Goal: Communication & Community: Answer question/provide support

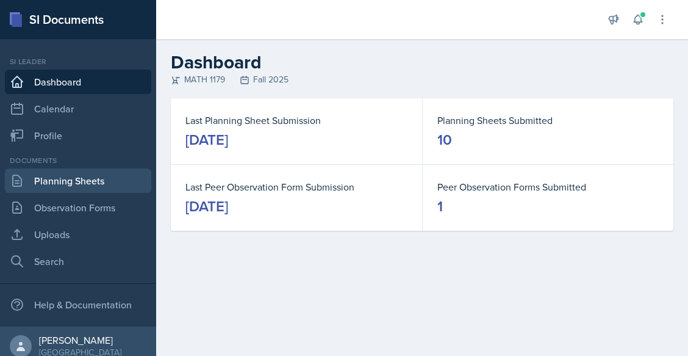
click at [101, 181] on link "Planning Sheets" at bounding box center [78, 180] width 146 height 24
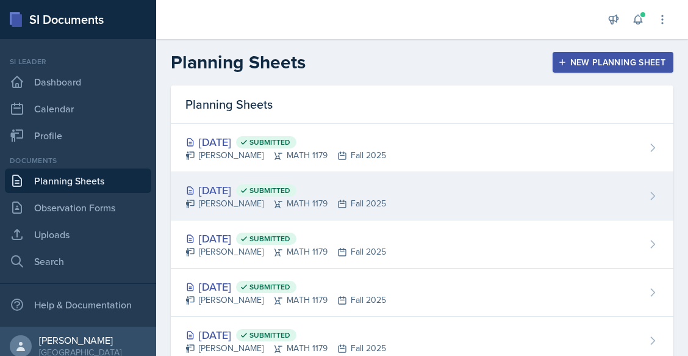
click at [273, 199] on icon at bounding box center [278, 204] width 10 height 10
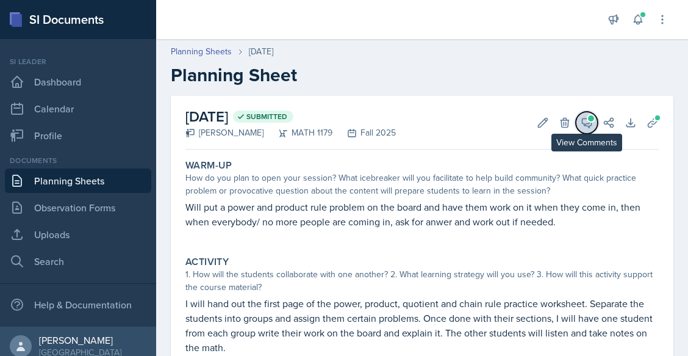
click at [588, 118] on span at bounding box center [591, 118] width 6 height 6
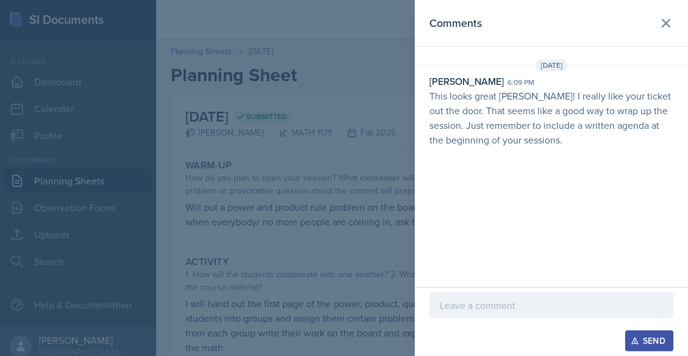
click at [482, 311] on p at bounding box center [551, 305] width 223 height 15
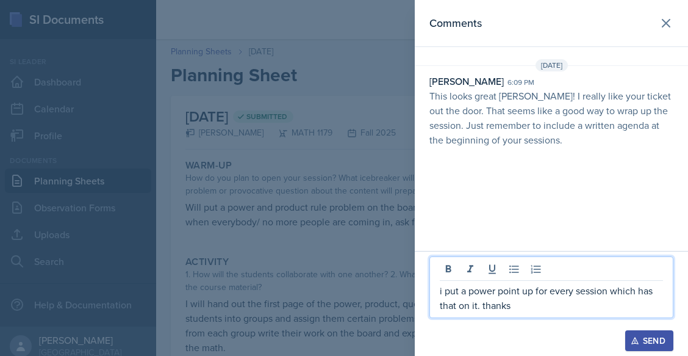
click at [652, 334] on button "Send" at bounding box center [649, 340] width 48 height 21
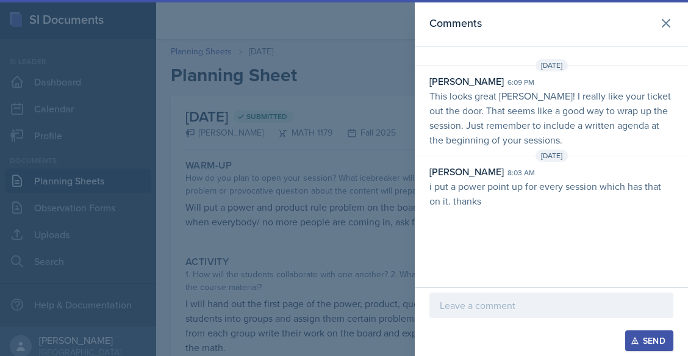
click at [367, 229] on div at bounding box center [344, 178] width 688 height 356
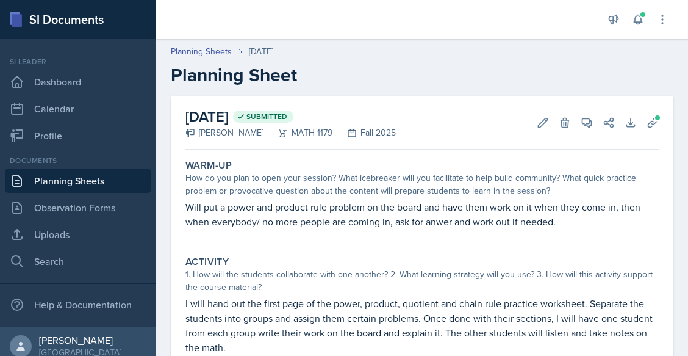
click at [94, 181] on link "Planning Sheets" at bounding box center [78, 180] width 146 height 24
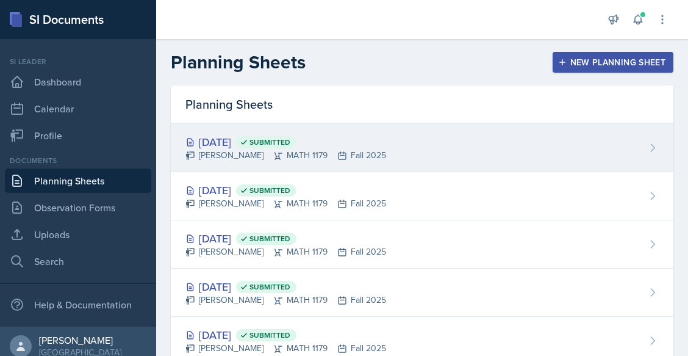
click at [359, 142] on div "[DATE] Submitted" at bounding box center [285, 142] width 201 height 16
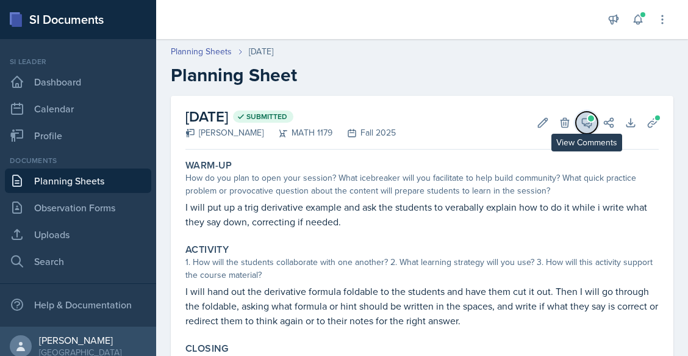
click at [588, 118] on span at bounding box center [591, 118] width 6 height 6
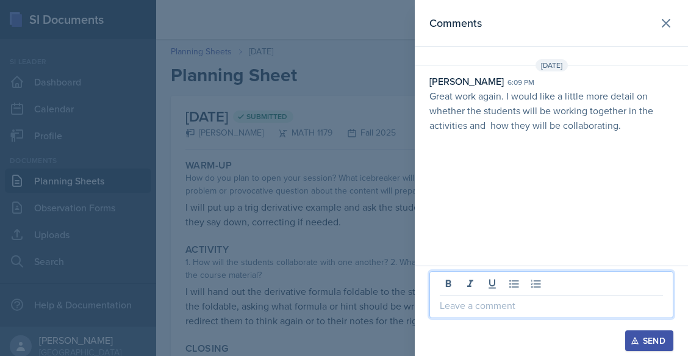
drag, startPoint x: 475, startPoint y: 306, endPoint x: 336, endPoint y: 288, distance: 139.6
click at [336, 288] on div "Comments [DATE] [PERSON_NAME] 6:09 pm Great work again. I would like a little m…" at bounding box center [344, 178] width 688 height 356
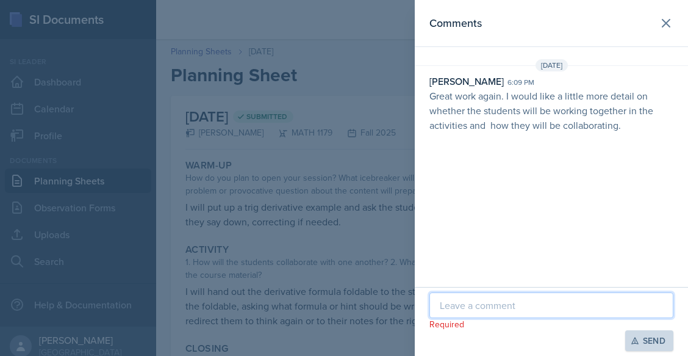
click at [488, 301] on p at bounding box center [551, 305] width 223 height 15
click at [638, 338] on icon "button" at bounding box center [635, 340] width 9 height 9
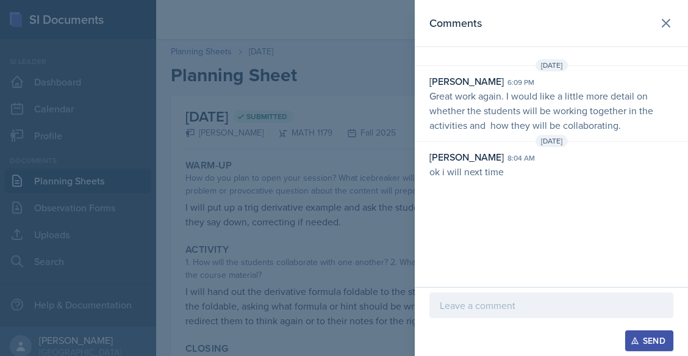
click at [347, 221] on div at bounding box center [344, 178] width 688 height 356
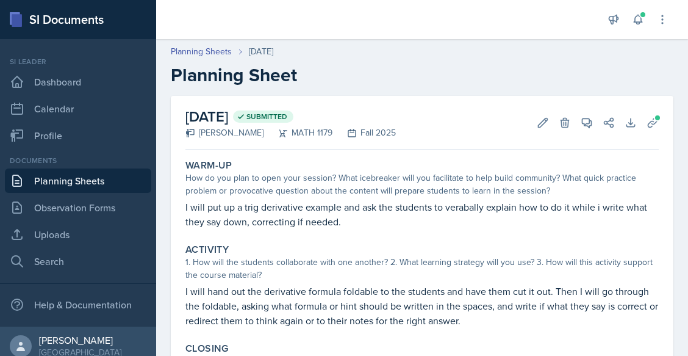
click at [112, 185] on link "Planning Sheets" at bounding box center [78, 180] width 146 height 24
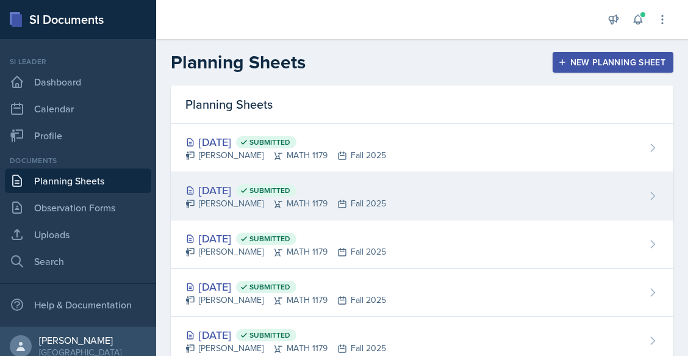
click at [210, 190] on div "[DATE] Submitted" at bounding box center [285, 190] width 201 height 16
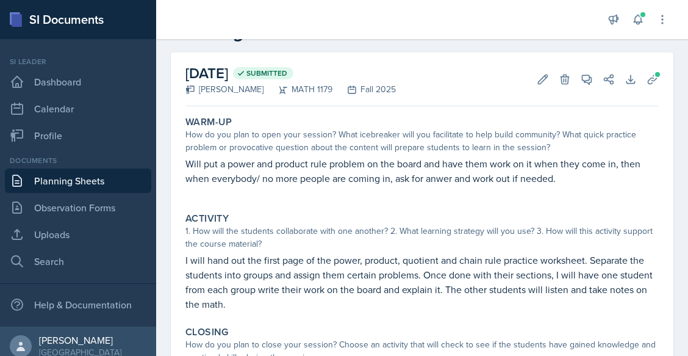
scroll to position [45, 0]
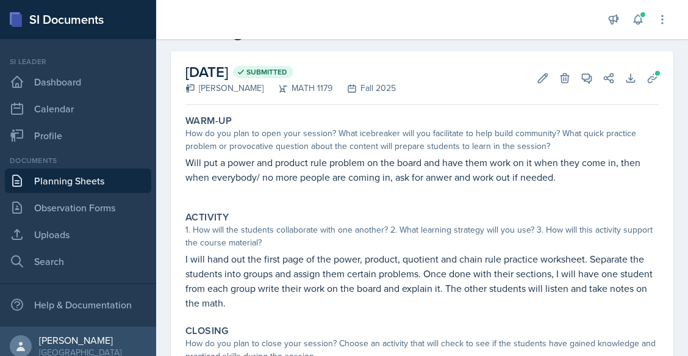
click at [205, 182] on p "Will put a power and product rule problem on the board and have them work on it…" at bounding box center [421, 169] width 473 height 29
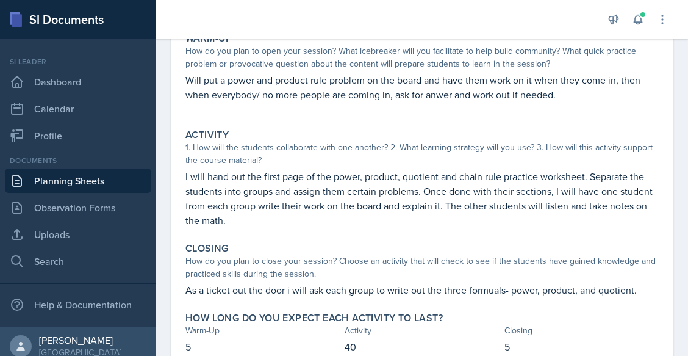
scroll to position [128, 0]
